Goal: Task Accomplishment & Management: Use online tool/utility

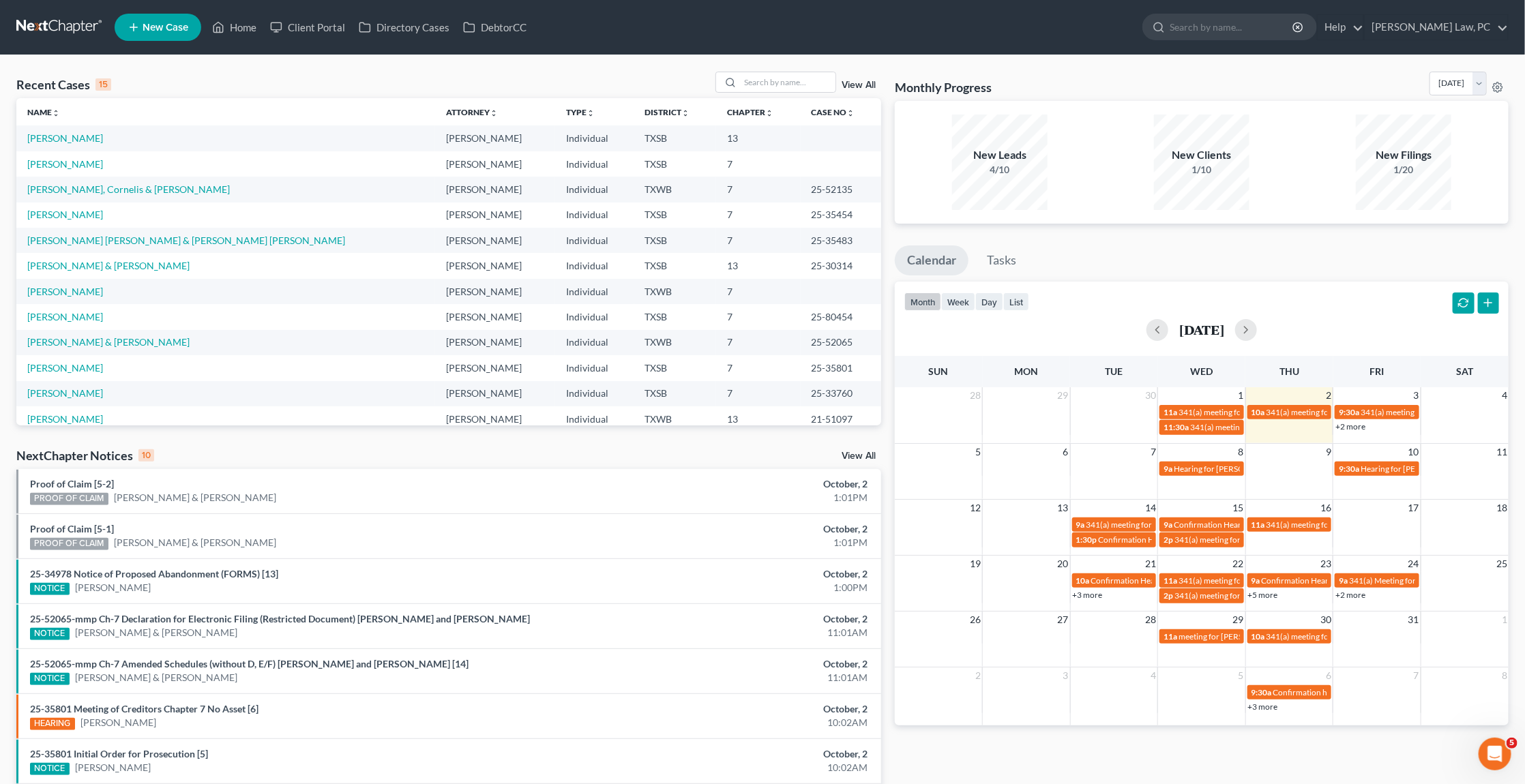
click at [48, 28] on link at bounding box center [60, 27] width 88 height 25
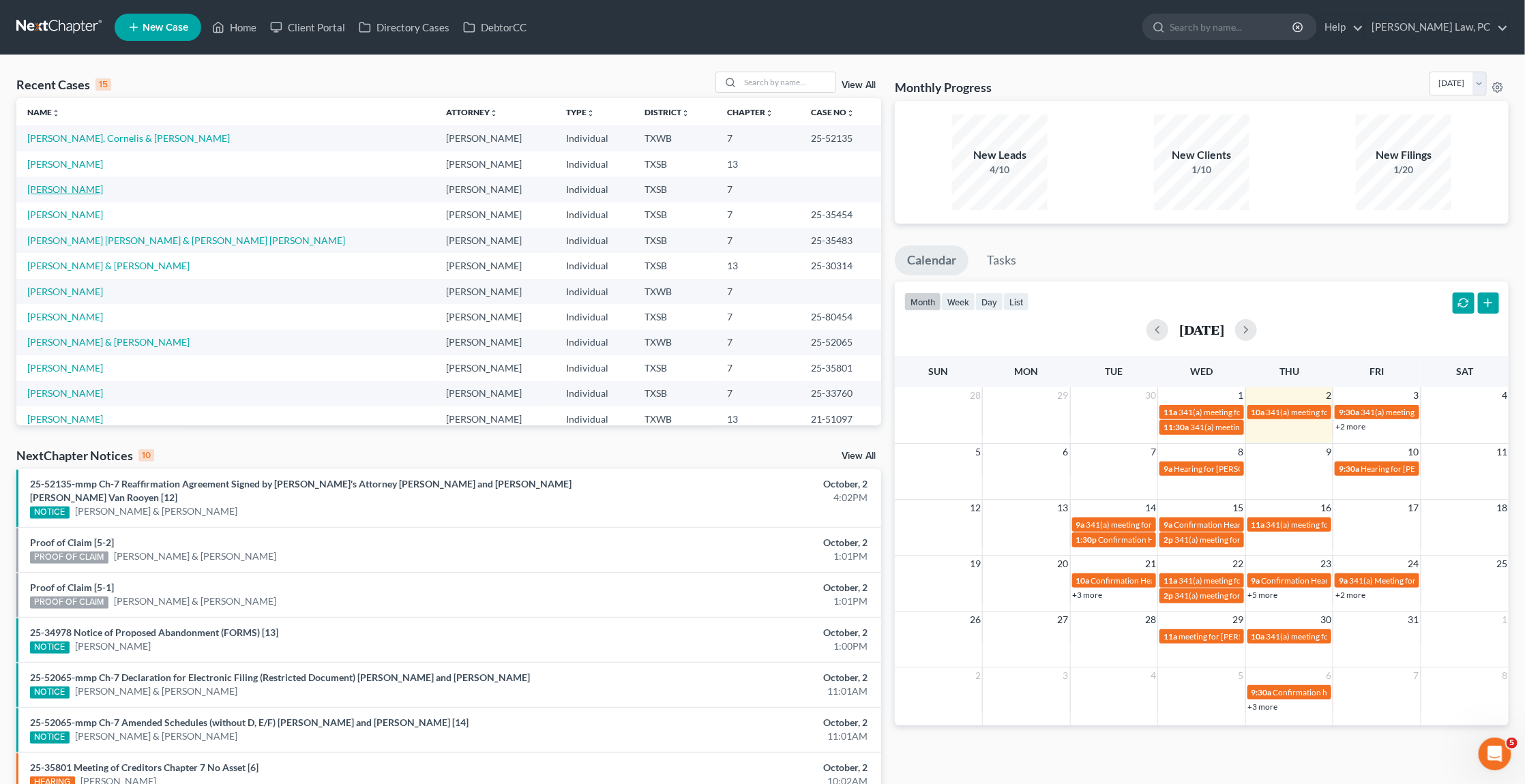
click at [47, 190] on link "[PERSON_NAME]" at bounding box center [65, 188] width 76 height 12
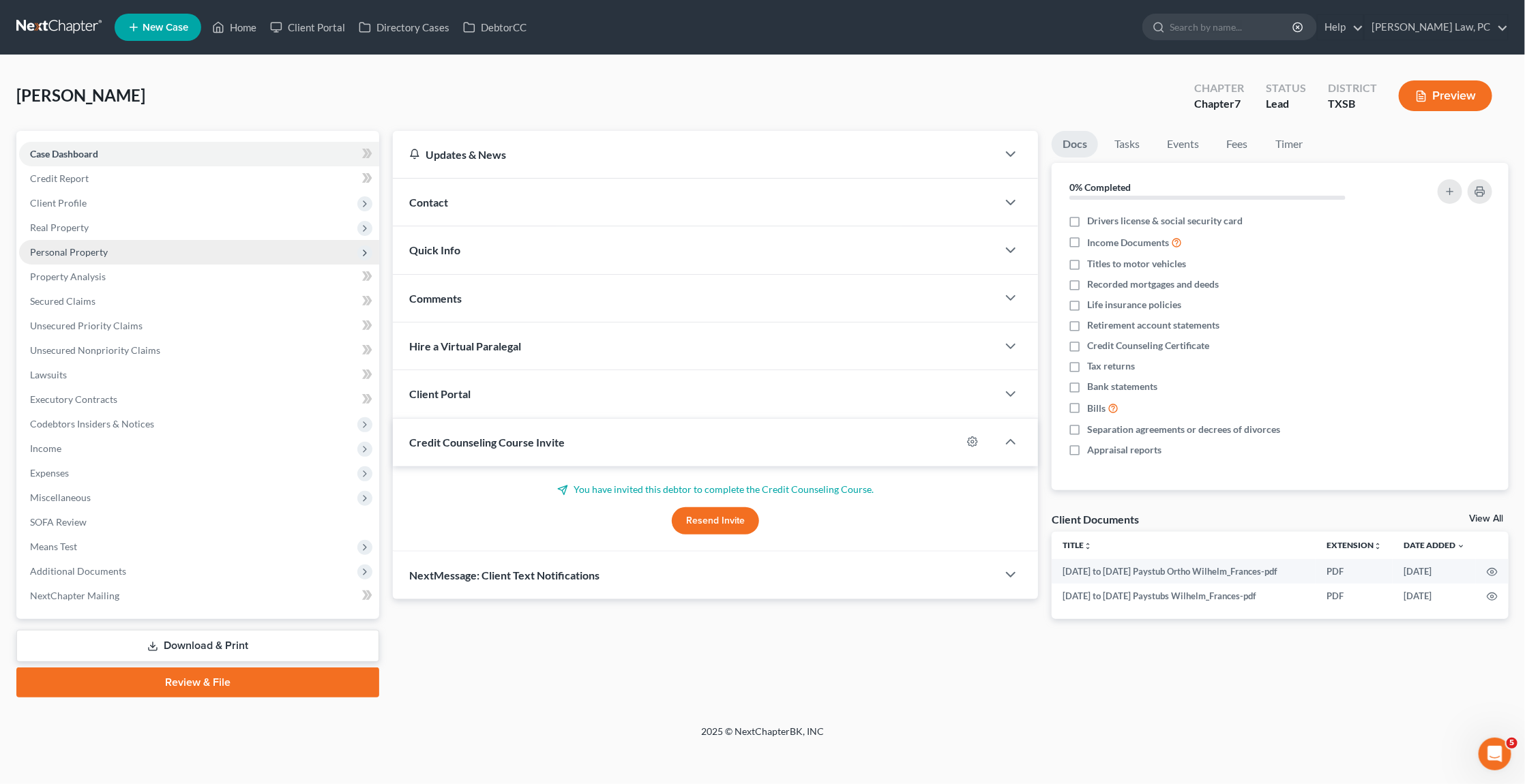
click at [71, 249] on span "Personal Property" at bounding box center [69, 251] width 78 height 12
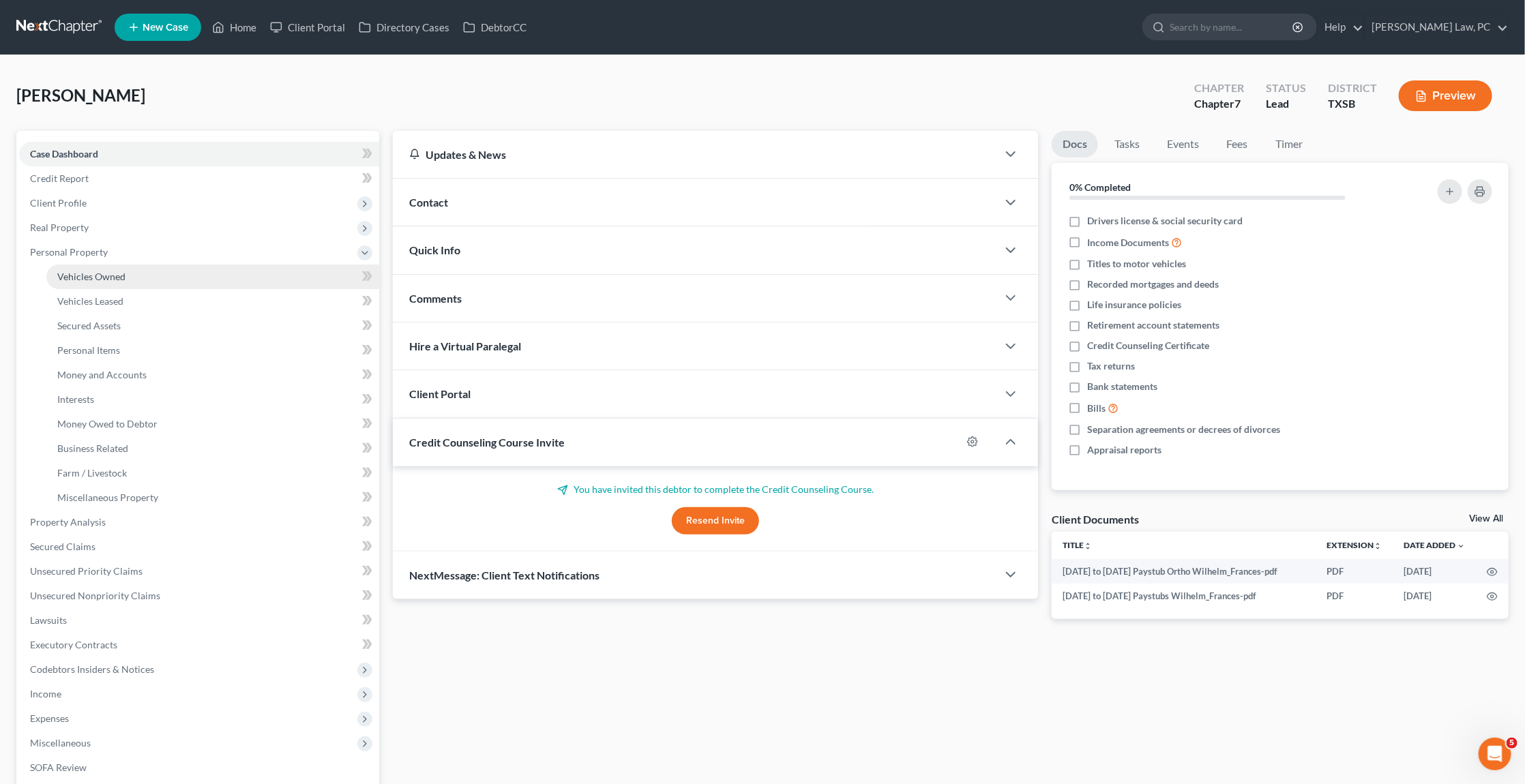
click at [89, 273] on span "Vehicles Owned" at bounding box center [92, 276] width 68 height 12
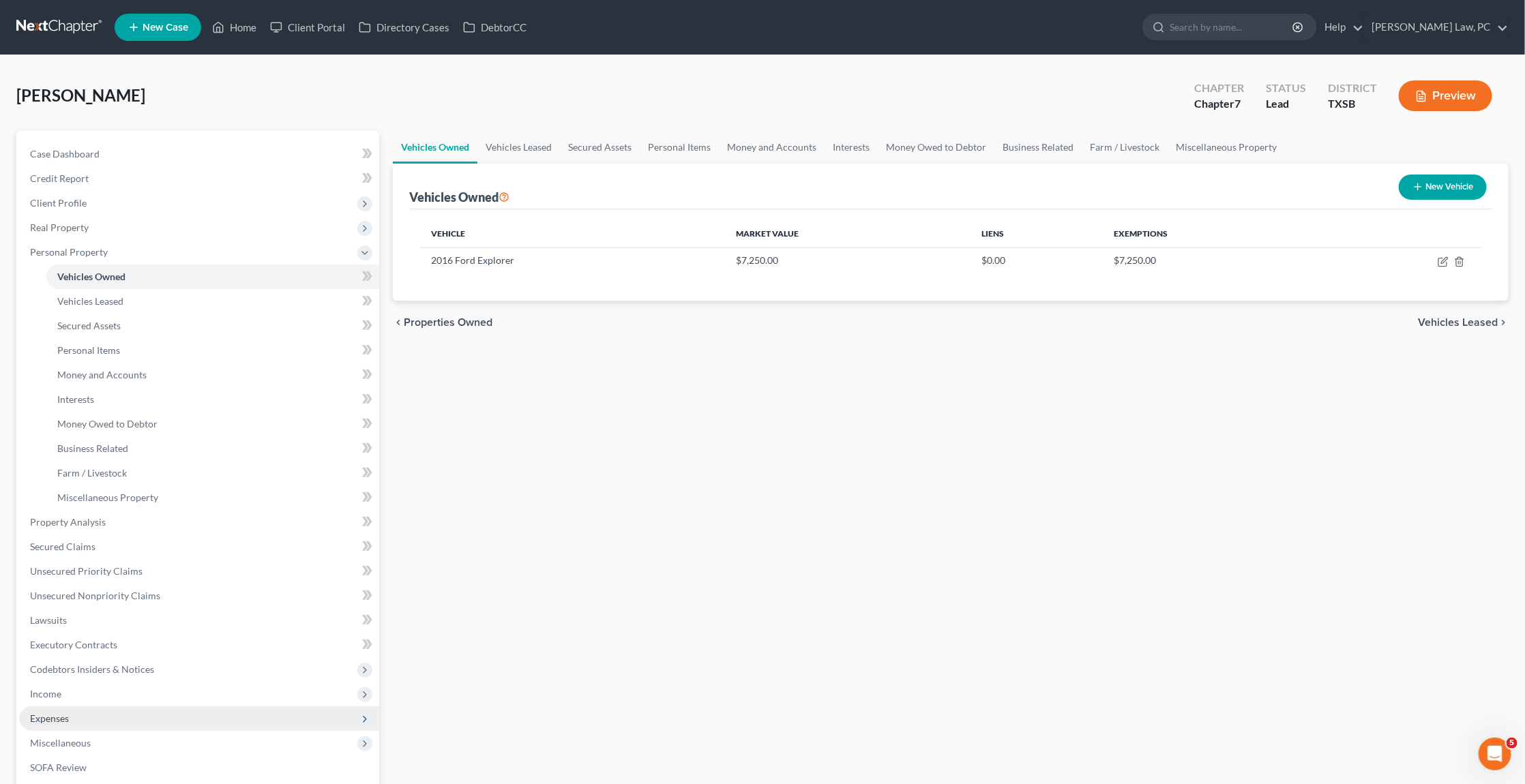
click at [65, 713] on span "Expenses" at bounding box center [50, 718] width 39 height 12
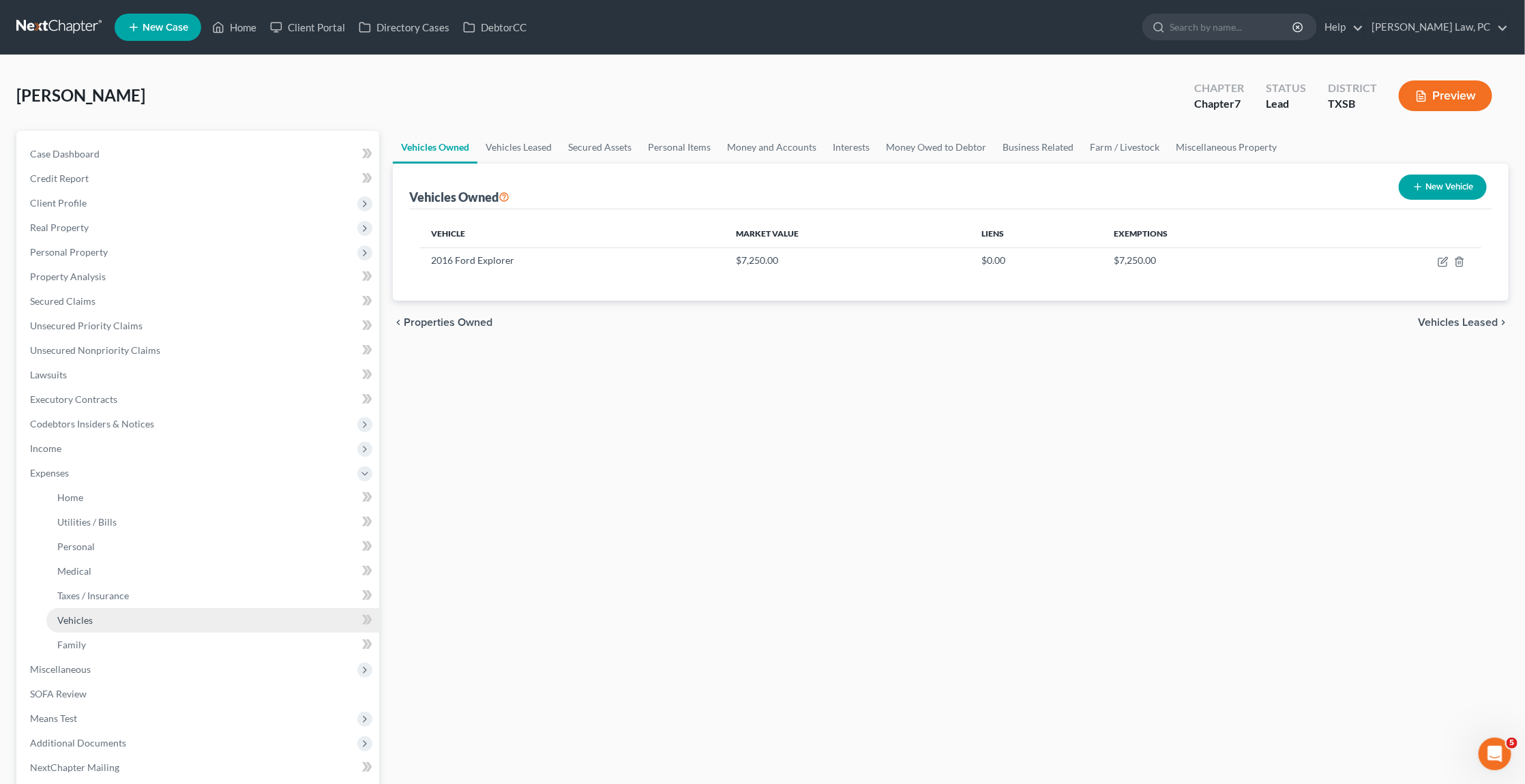
click at [89, 614] on span "Vehicles" at bounding box center [75, 620] width 36 height 12
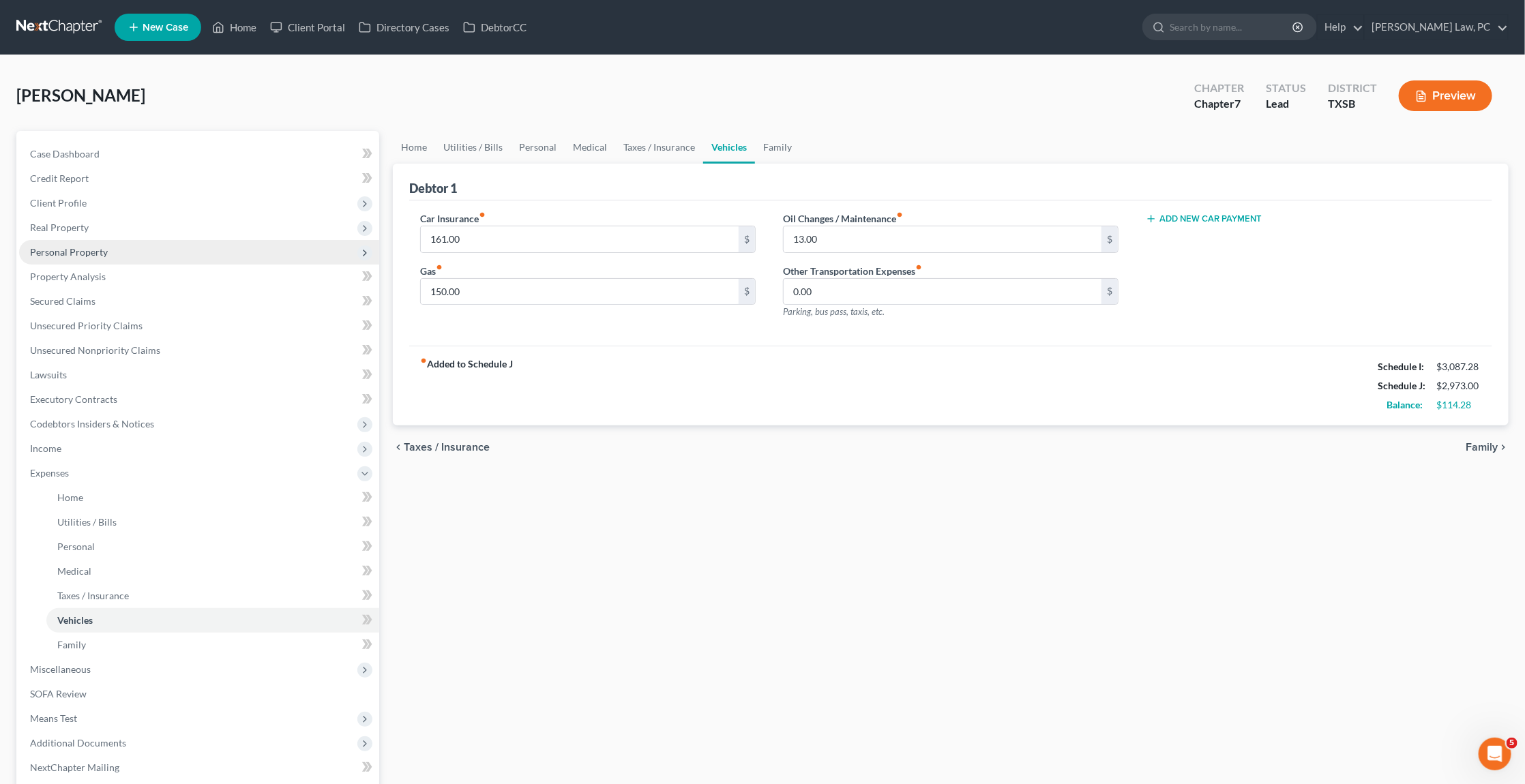
click at [119, 242] on span "Personal Property" at bounding box center [199, 252] width 360 height 25
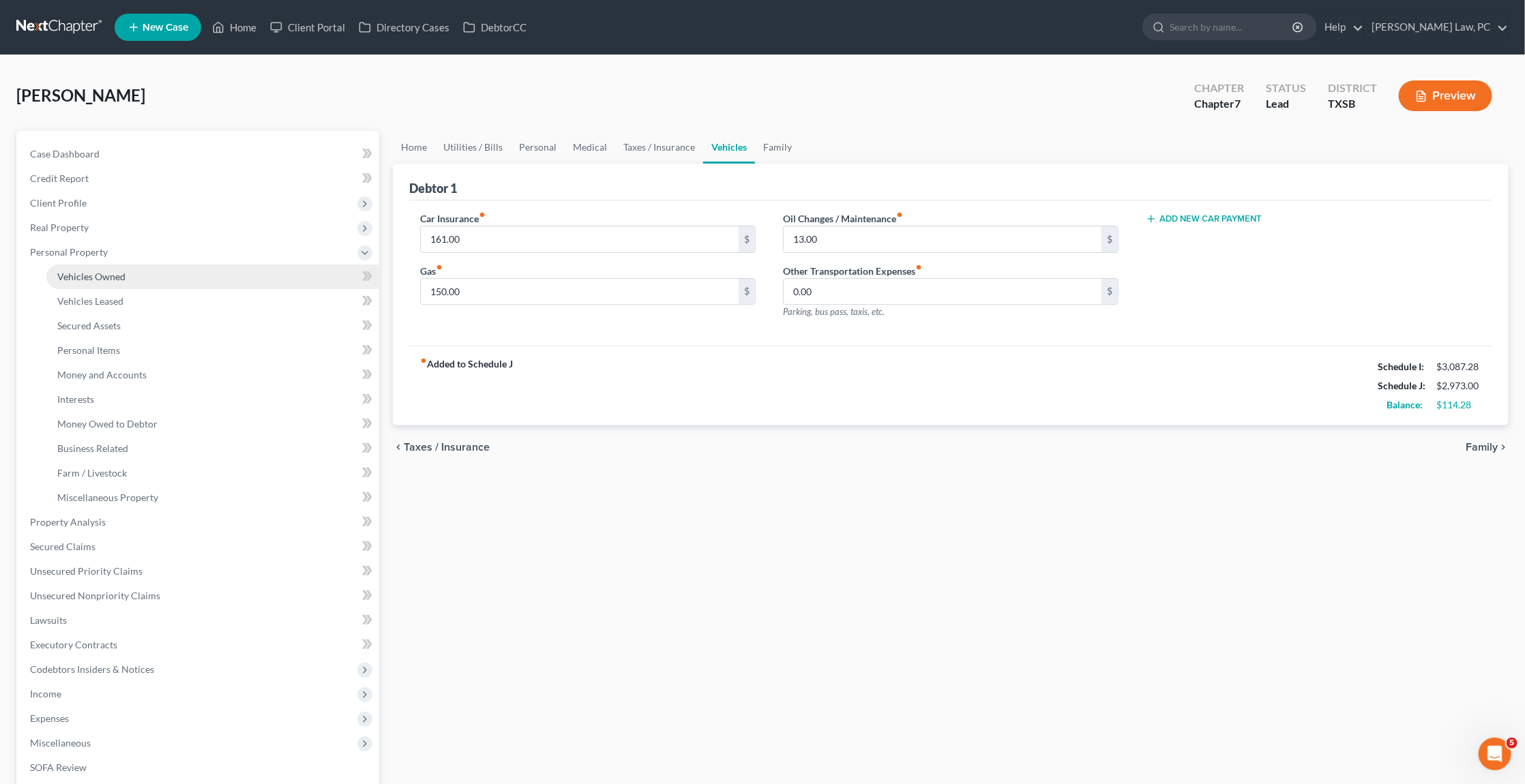
click at [114, 271] on span "Vehicles Owned" at bounding box center [92, 276] width 68 height 12
